Goal: Check status: Check status

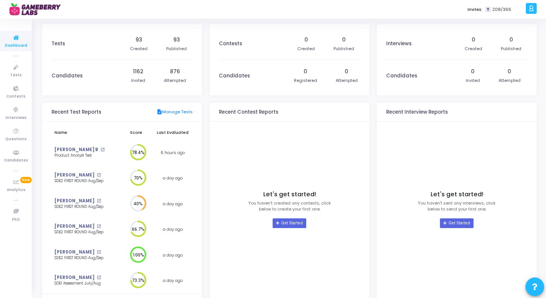
scroll to position [33, 0]
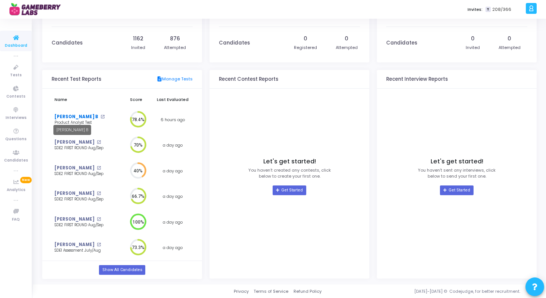
click at [59, 116] on link "[PERSON_NAME] B" at bounding box center [77, 117] width 44 height 6
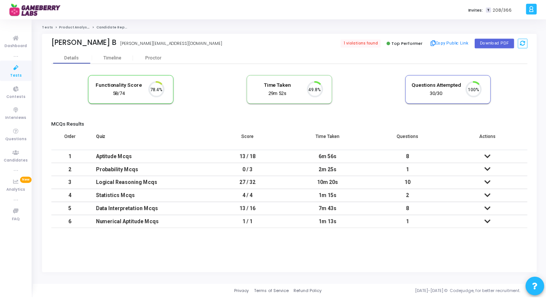
scroll to position [16, 19]
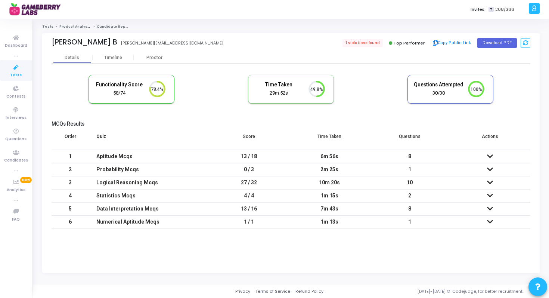
click at [275, 154] on td "13 / 18" at bounding box center [249, 156] width 80 height 13
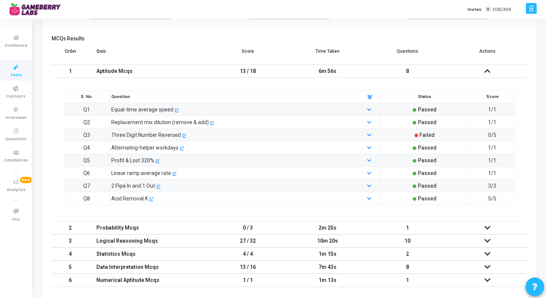
scroll to position [69, 0]
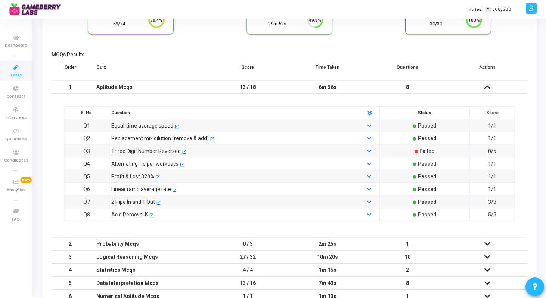
click at [486, 88] on icon at bounding box center [488, 86] width 6 height 5
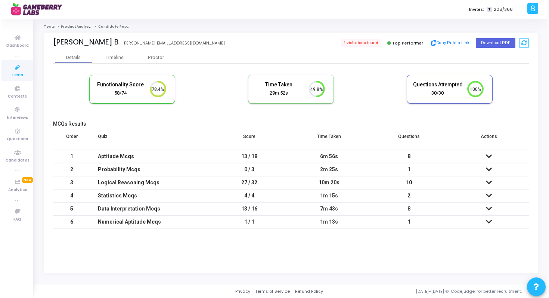
scroll to position [0, 0]
click at [113, 61] on div "Timeline" at bounding box center [113, 57] width 41 height 11
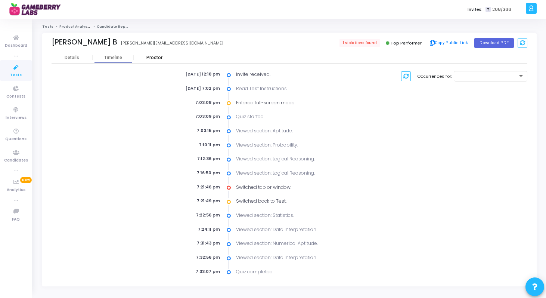
click at [154, 55] on div "Proctor" at bounding box center [154, 58] width 41 height 6
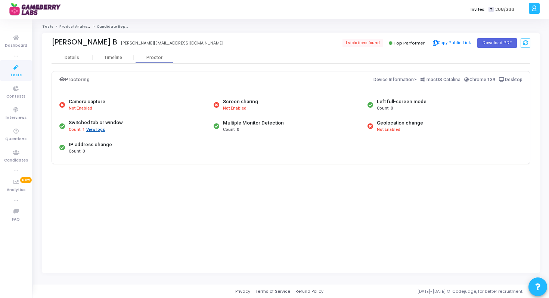
click at [95, 132] on button "View logs" at bounding box center [95, 129] width 19 height 7
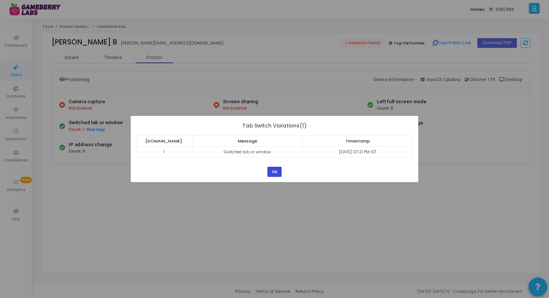
click at [268, 170] on button "OK" at bounding box center [275, 172] width 14 height 10
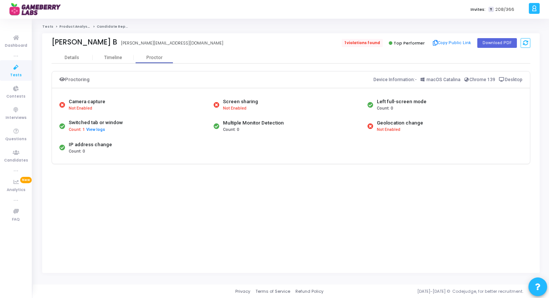
click at [358, 43] on span "1 violations found" at bounding box center [362, 43] width 41 height 8
click at [74, 58] on div "Details" at bounding box center [72, 58] width 15 height 6
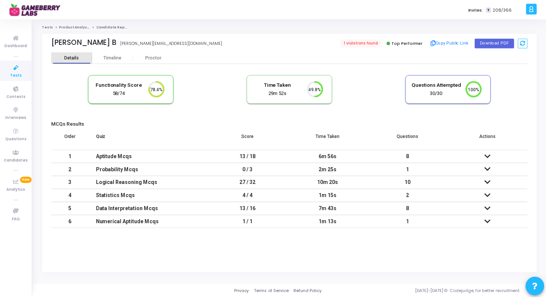
scroll to position [3, 3]
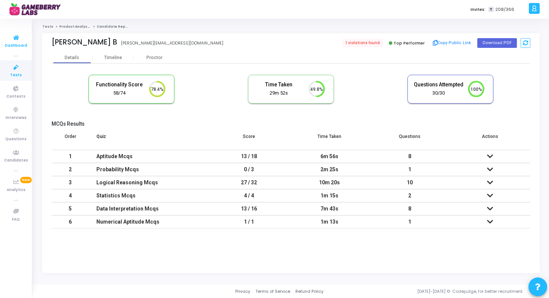
click at [15, 37] on icon at bounding box center [16, 37] width 16 height 9
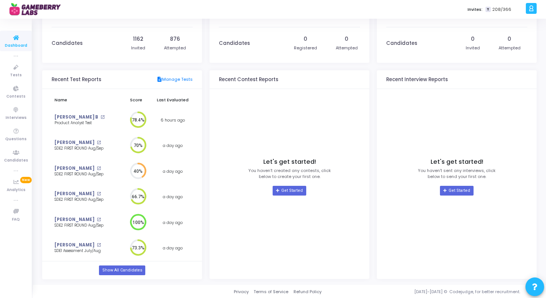
scroll to position [33, 0]
click at [16, 74] on span "Tests" at bounding box center [16, 75] width 12 height 6
